Goal: Task Accomplishment & Management: Use online tool/utility

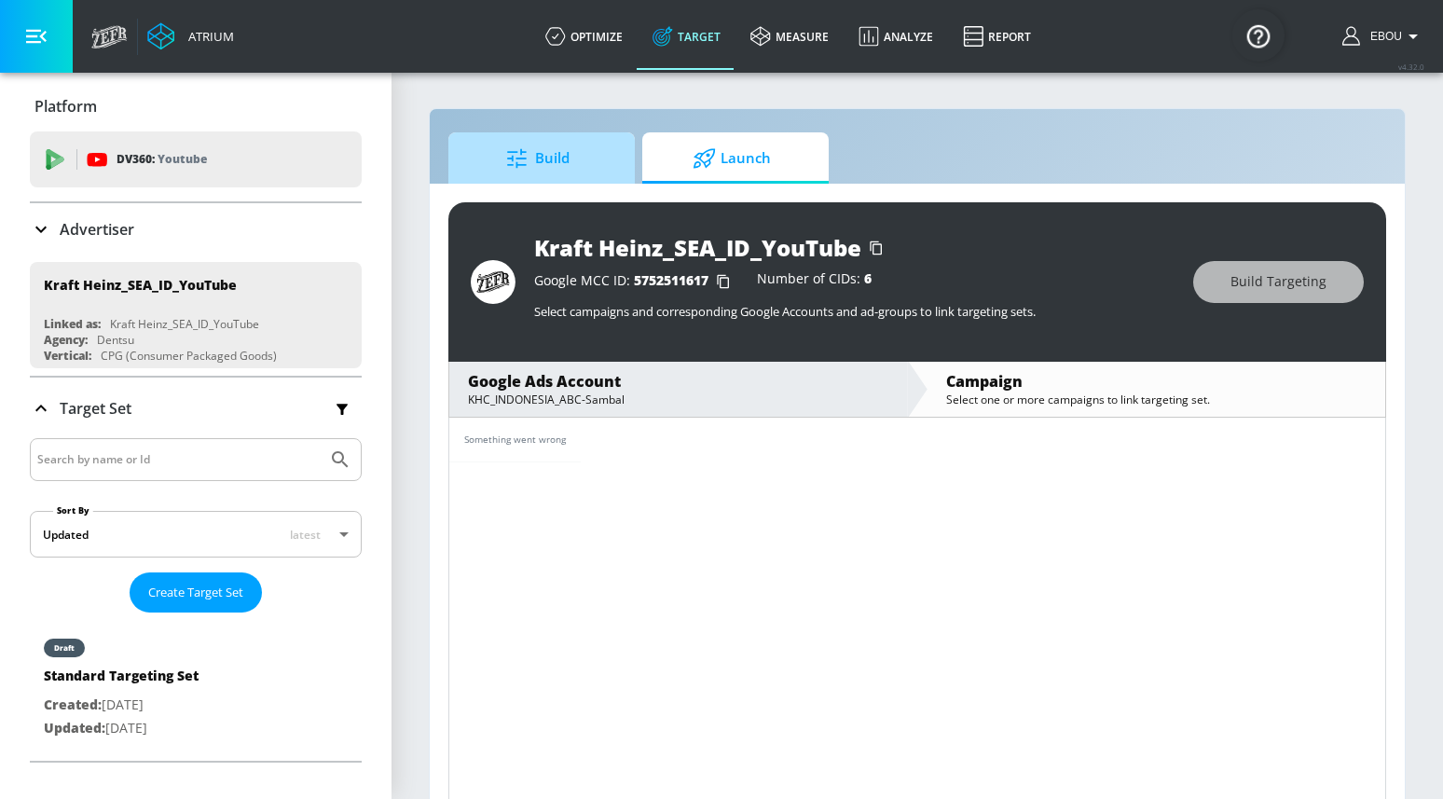
click at [557, 169] on span "Build" at bounding box center [538, 158] width 142 height 45
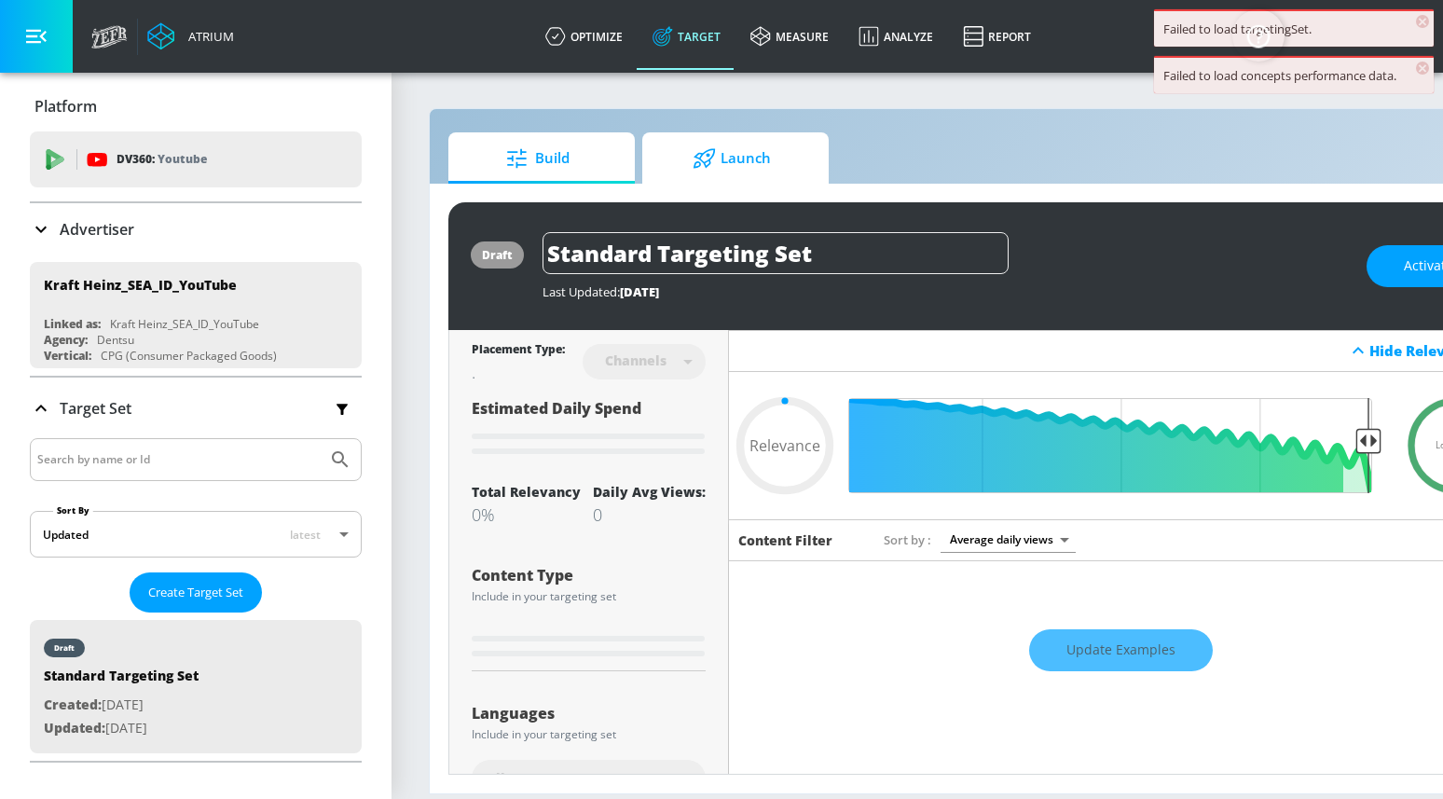
type input "0.05"
click at [736, 155] on span "Launch" at bounding box center [732, 158] width 142 height 45
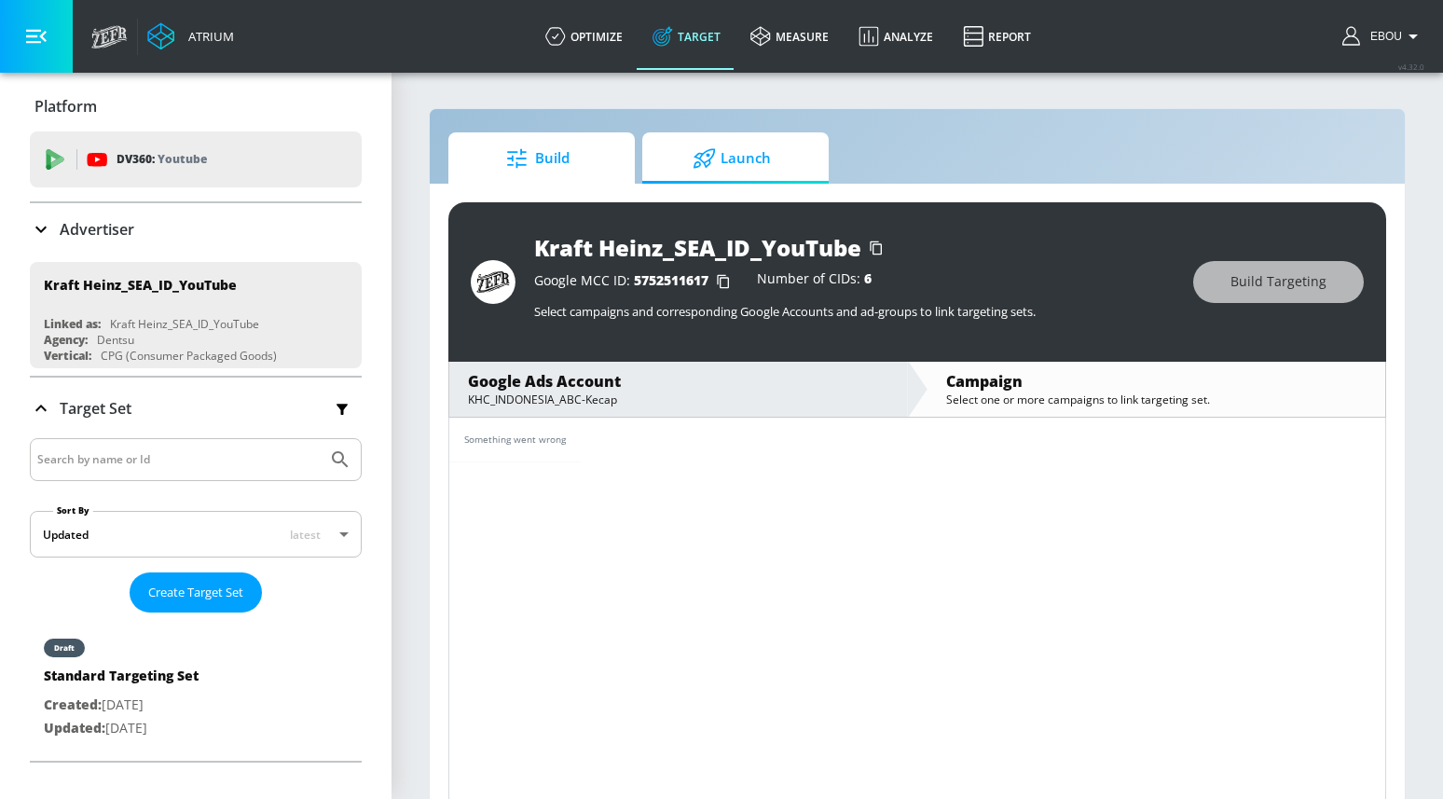
click at [551, 146] on span "Build" at bounding box center [538, 158] width 142 height 45
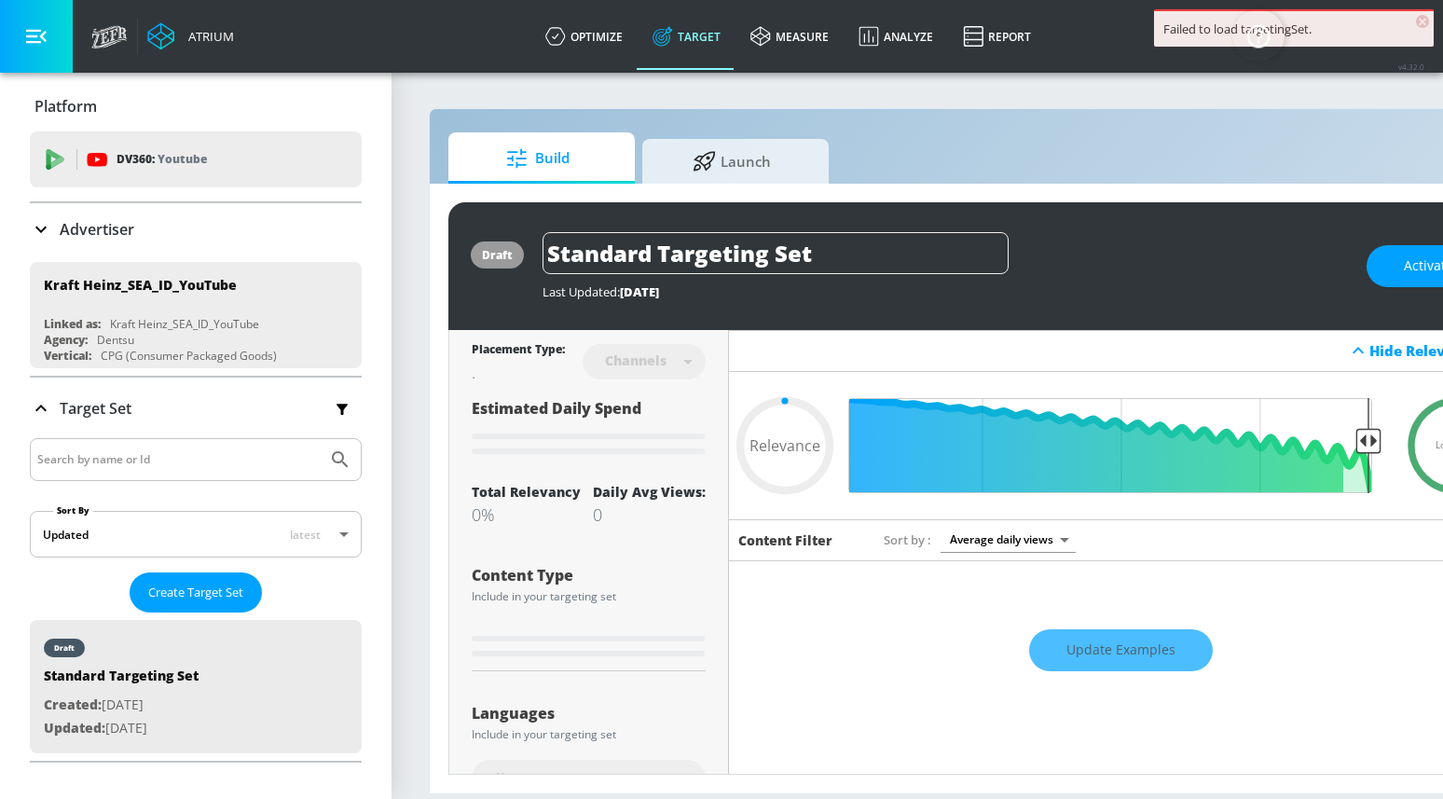
type input "0.6"
